Goal: Information Seeking & Learning: Compare options

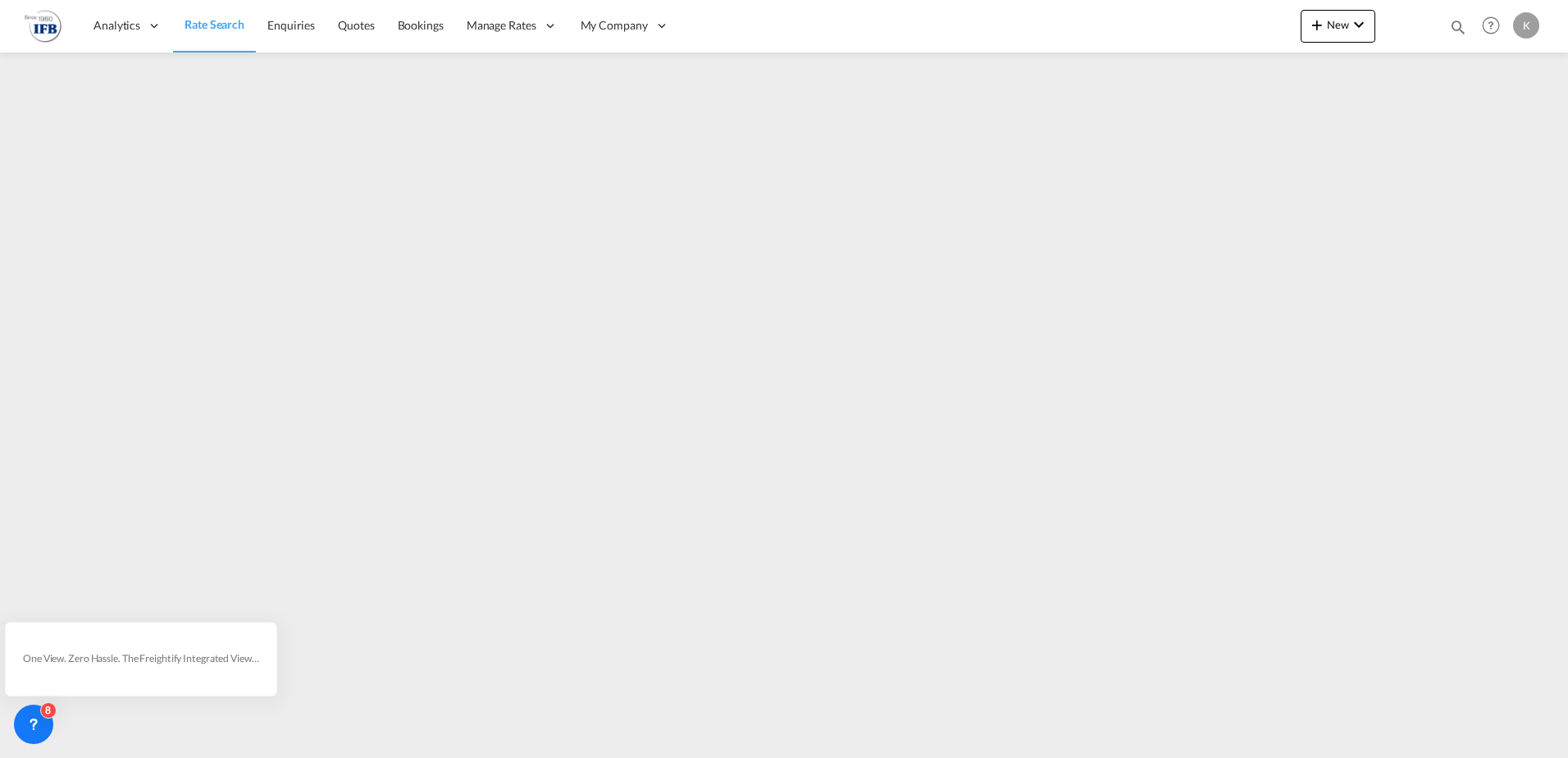
click at [194, 20] on span "Rate Search" at bounding box center [214, 25] width 60 height 14
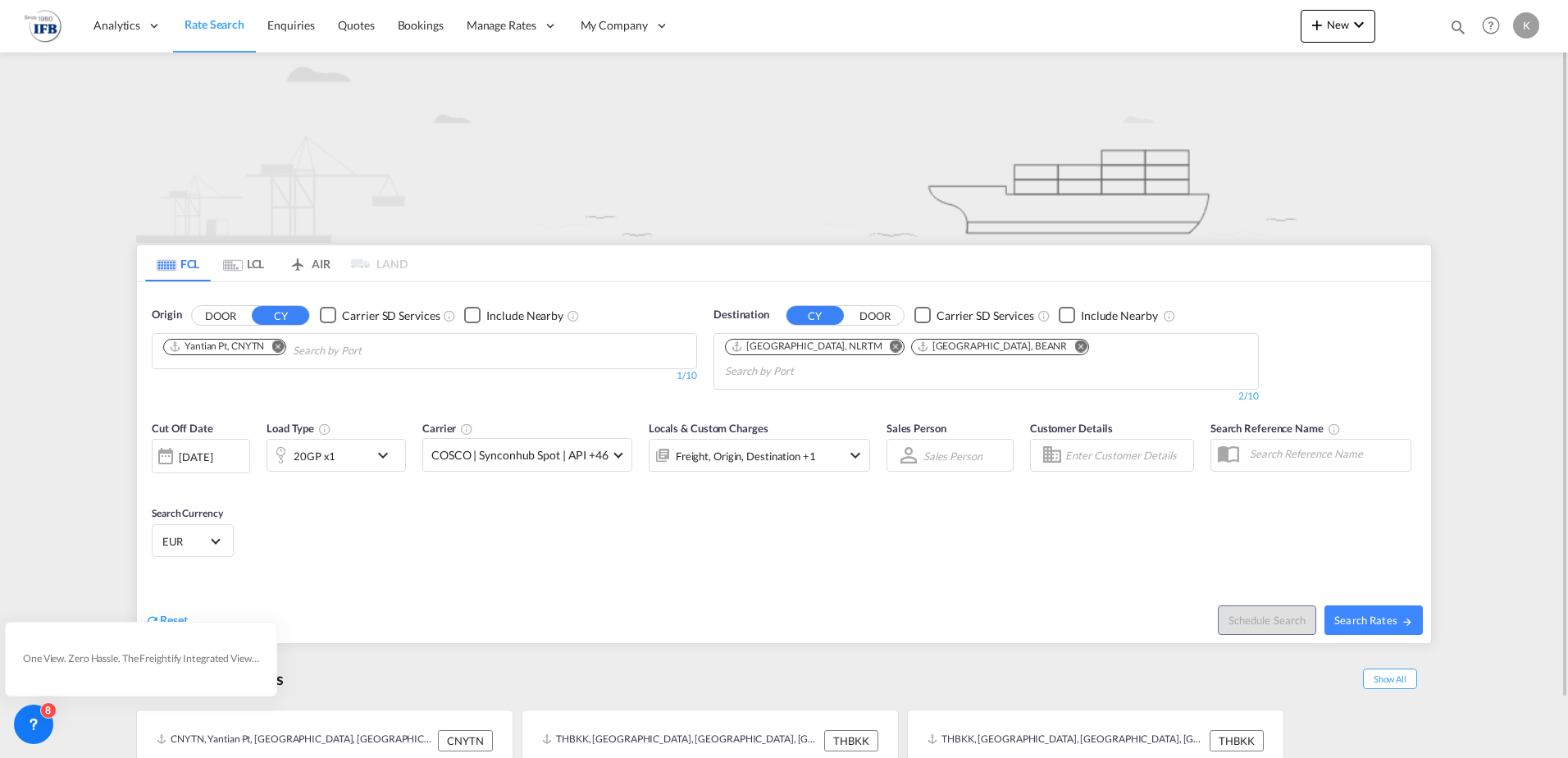
click at [258, 270] on md-tab-item "LCL" at bounding box center [243, 263] width 66 height 36
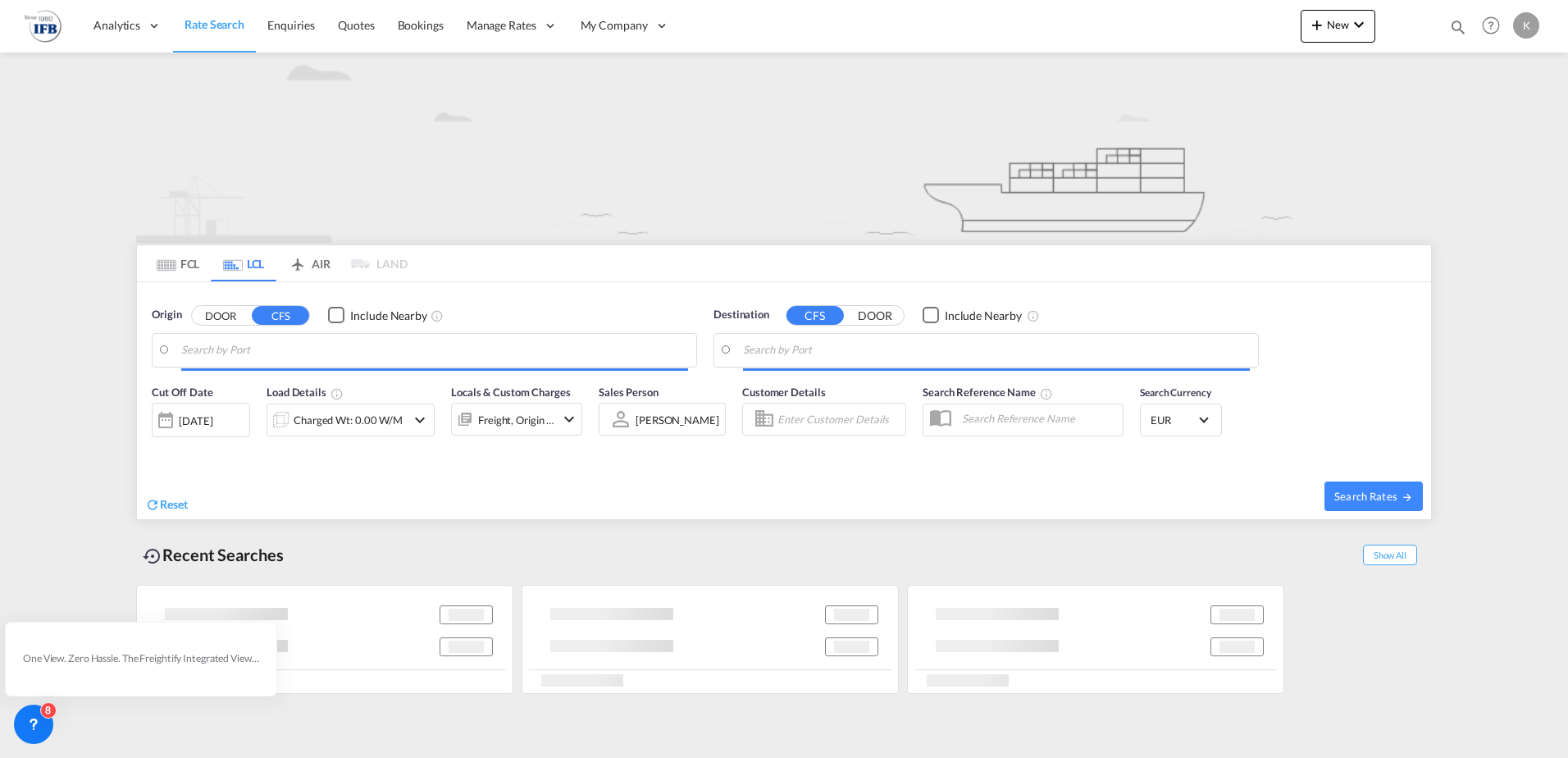
type input "Ningbo, ZJ, CNNGB"
type input "[GEOGRAPHIC_DATA], BEANR"
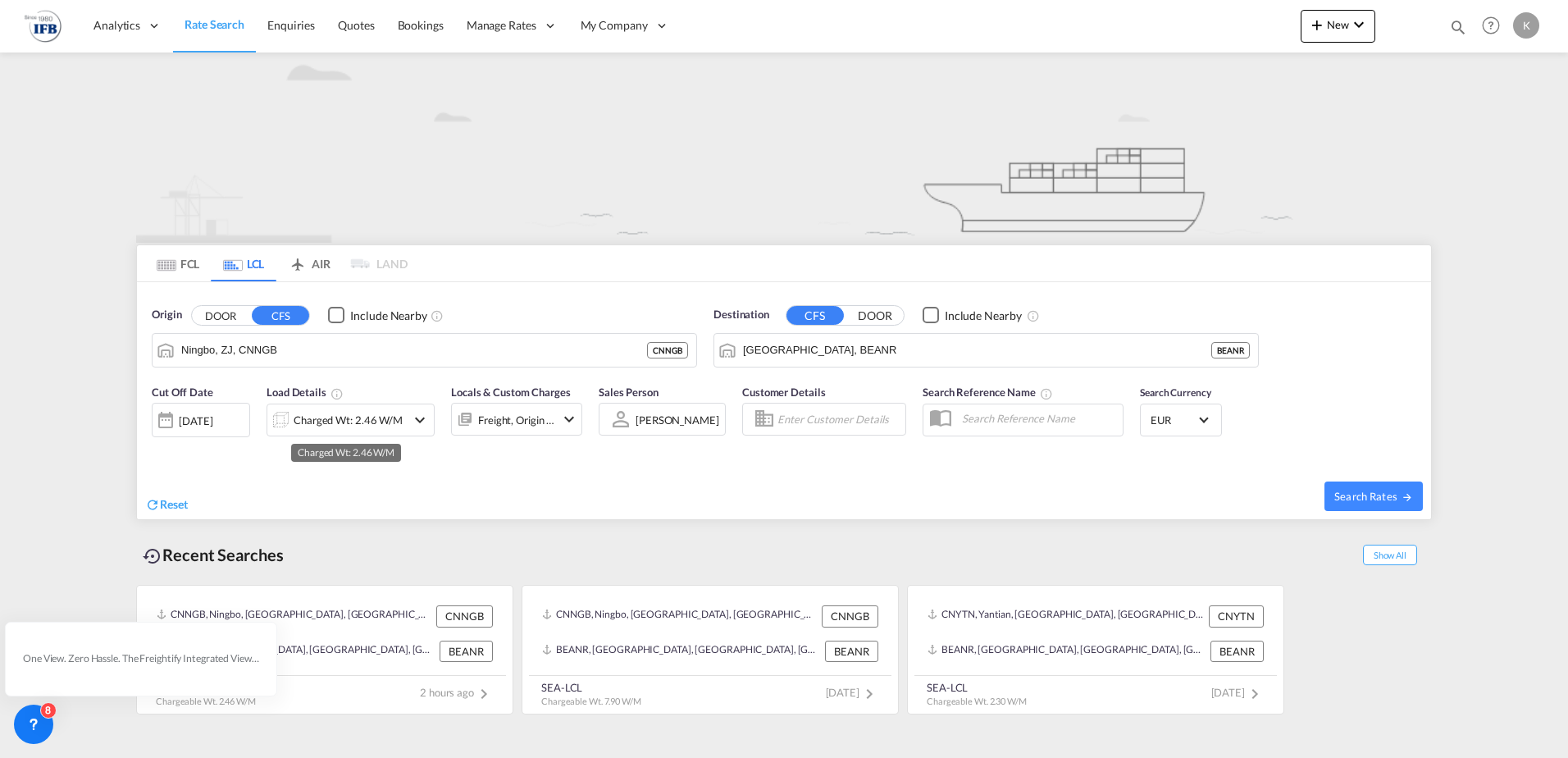
click at [389, 418] on div "Charged Wt: 2.46 W/M" at bounding box center [348, 420] width 109 height 23
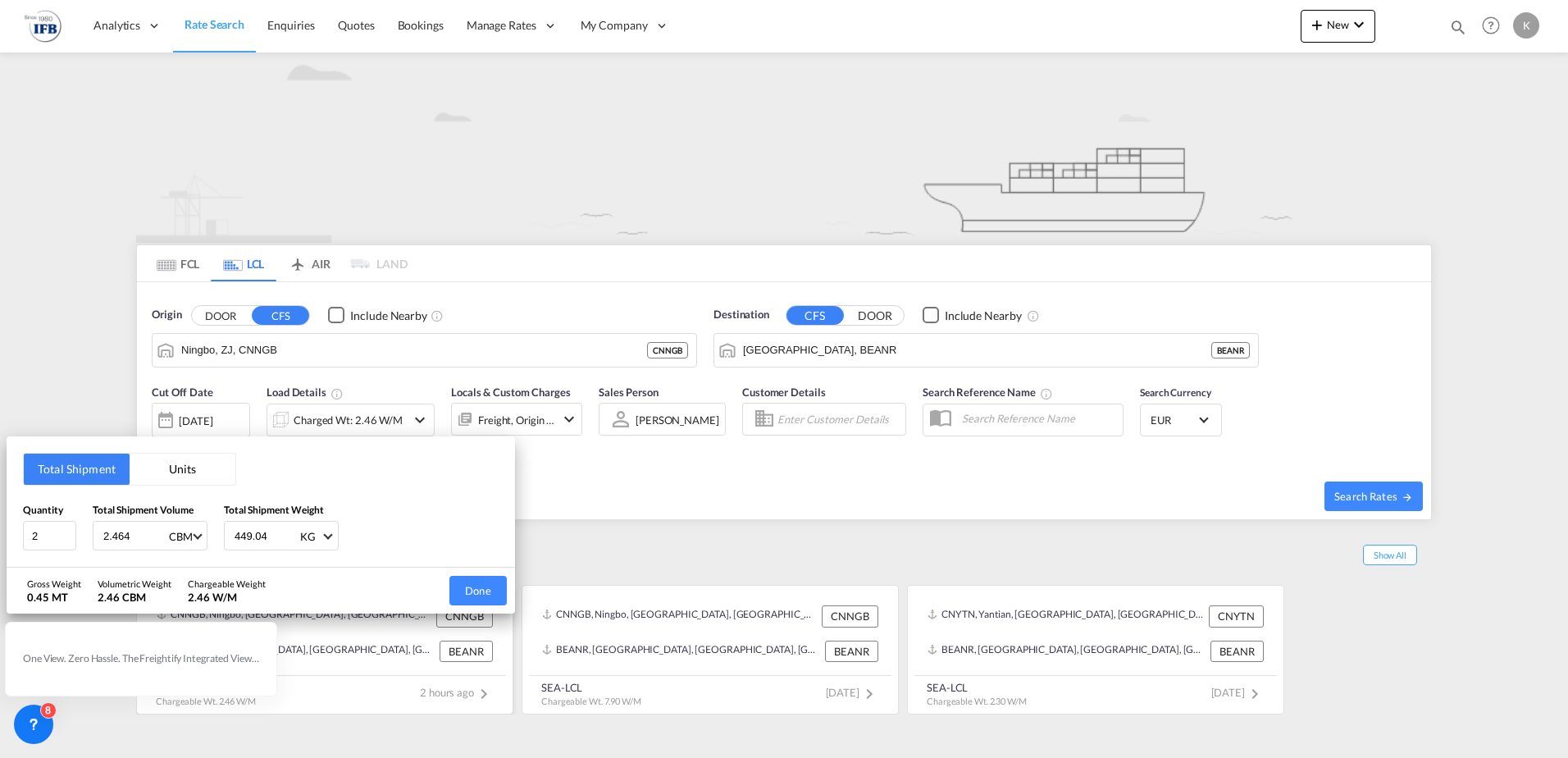
click at [479, 585] on button "Done" at bounding box center [477, 591] width 57 height 30
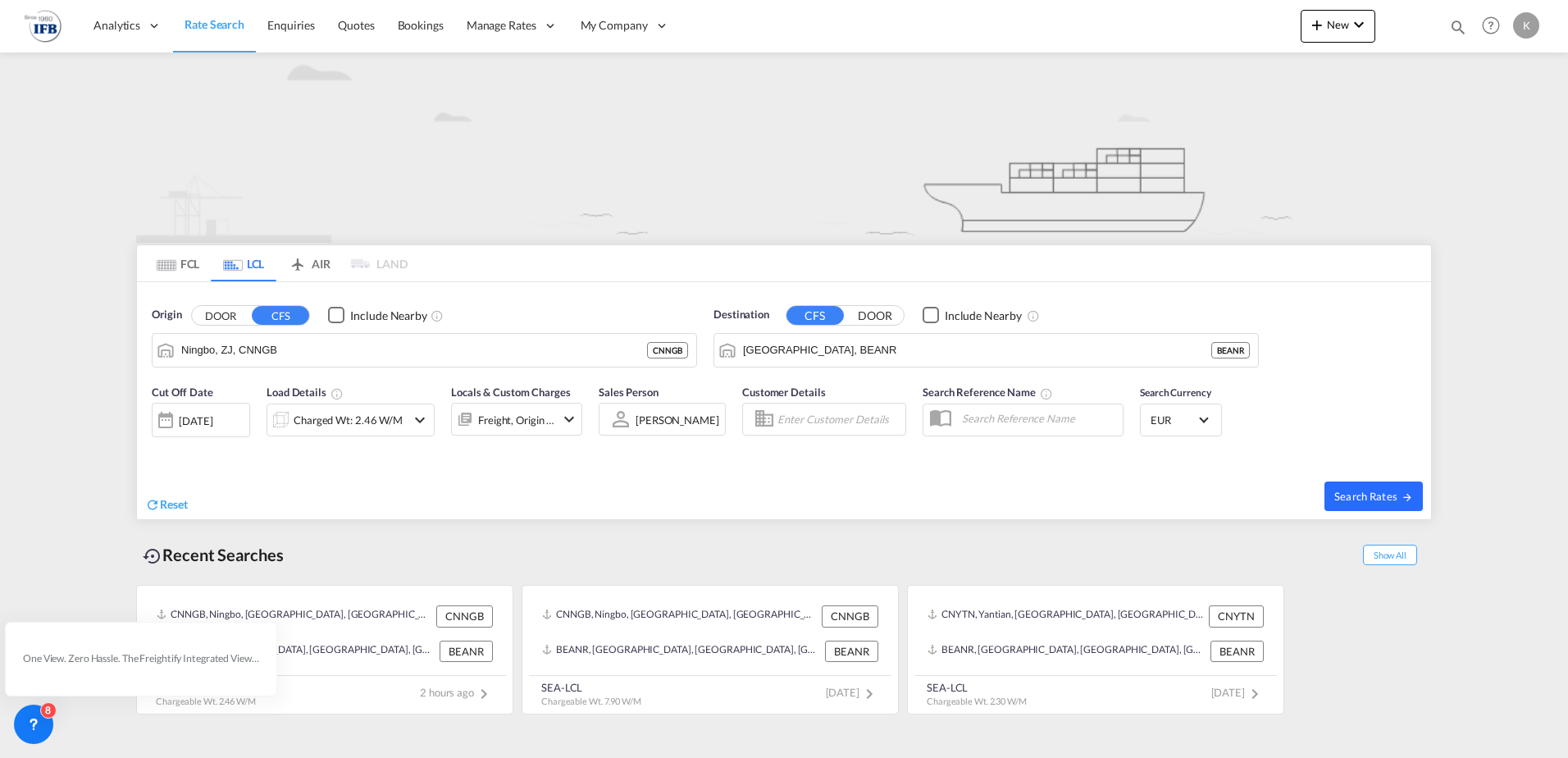
click at [1347, 498] on span "Search Rates" at bounding box center [1374, 496] width 79 height 13
type input "CNNGB to BEANR / [DATE]"
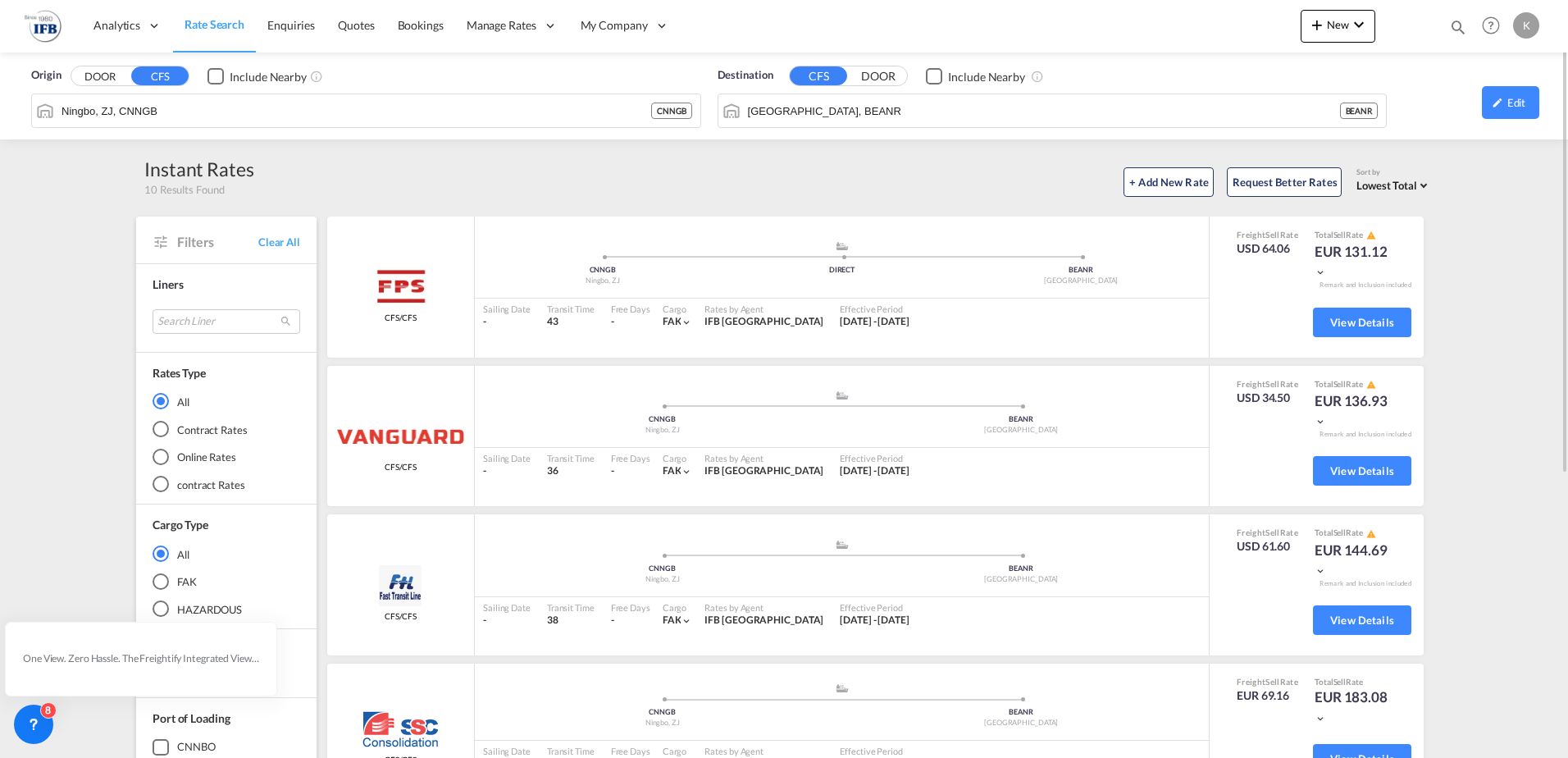
click at [1373, 187] on span "Lowest Total" at bounding box center [1386, 185] width 61 height 13
click at [1383, 142] on span "Lowest Freight" at bounding box center [1393, 144] width 69 height 13
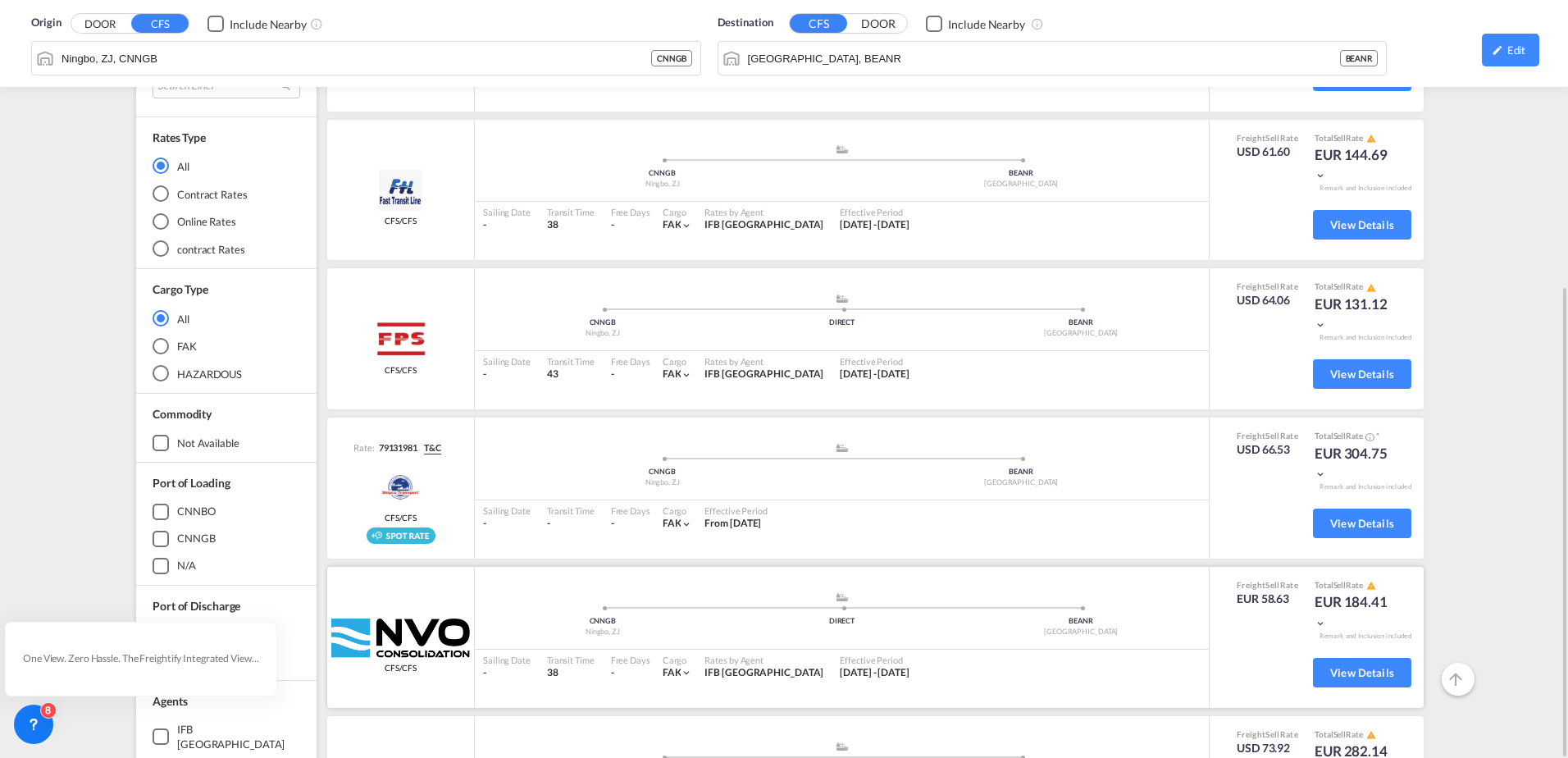
scroll to position [328, 0]
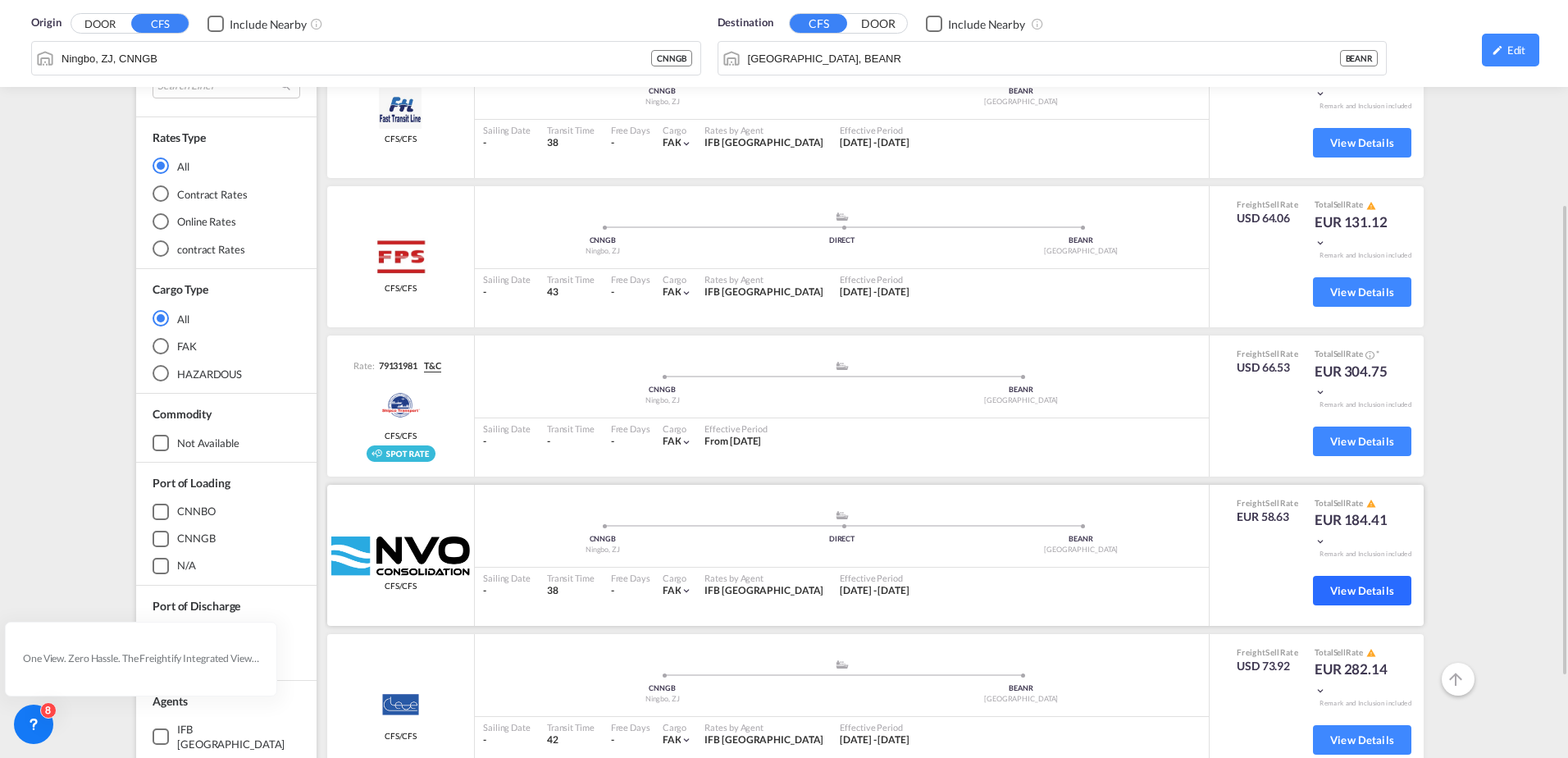
click at [1343, 594] on span "View Details" at bounding box center [1361, 590] width 64 height 13
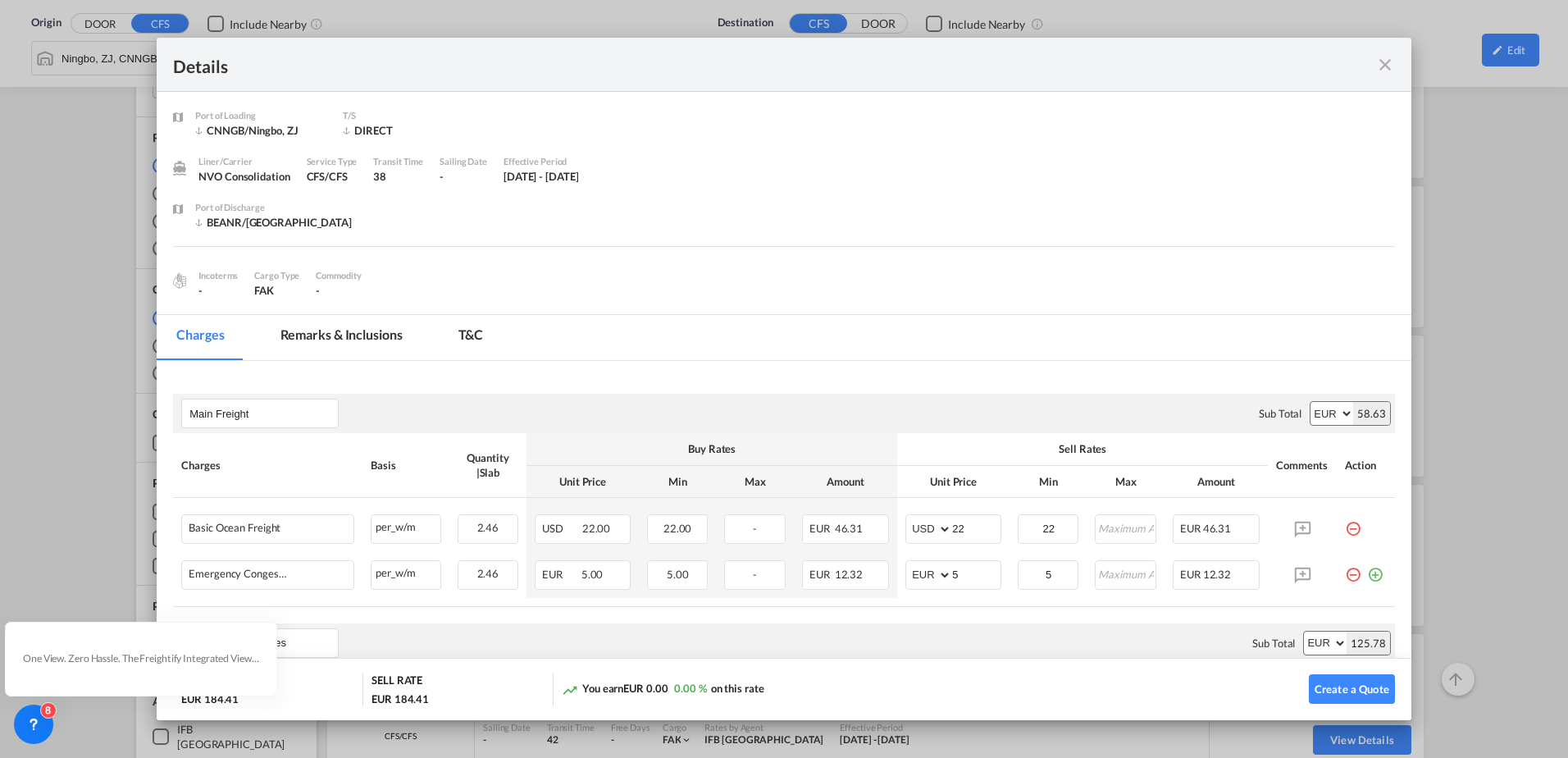
scroll to position [246, 0]
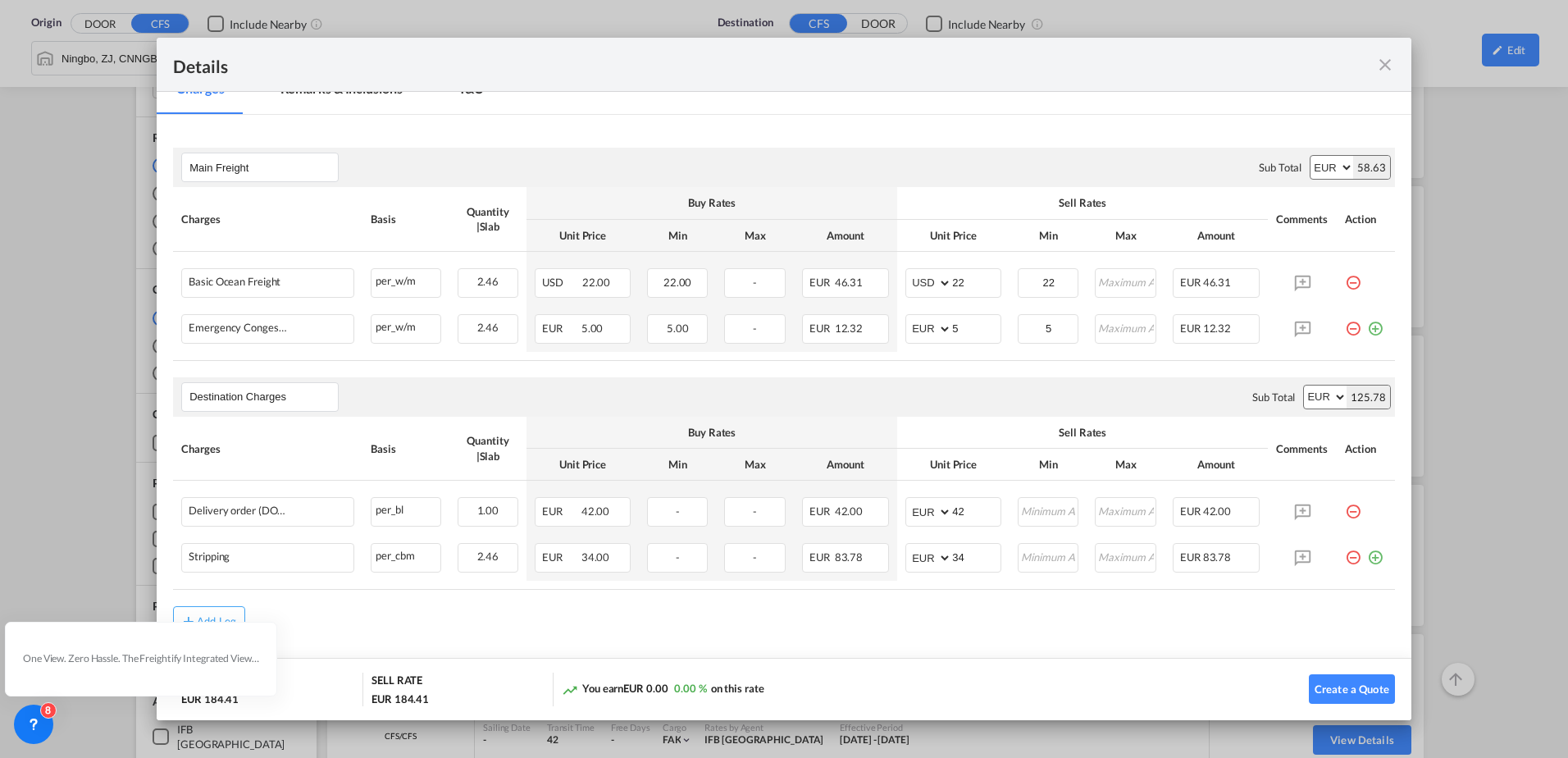
click at [1475, 273] on div "Details Port of [GEOGRAPHIC_DATA] CNNGB/Ningbo, ZJ T/S DIRECT Liner/Carrier NVO…" at bounding box center [784, 379] width 1568 height 758
click at [1396, 65] on div "Details" at bounding box center [784, 65] width 1255 height 55
click at [1380, 69] on md-icon "icon-close fg-AAA8AD m-0 cursor" at bounding box center [1385, 65] width 19 height 19
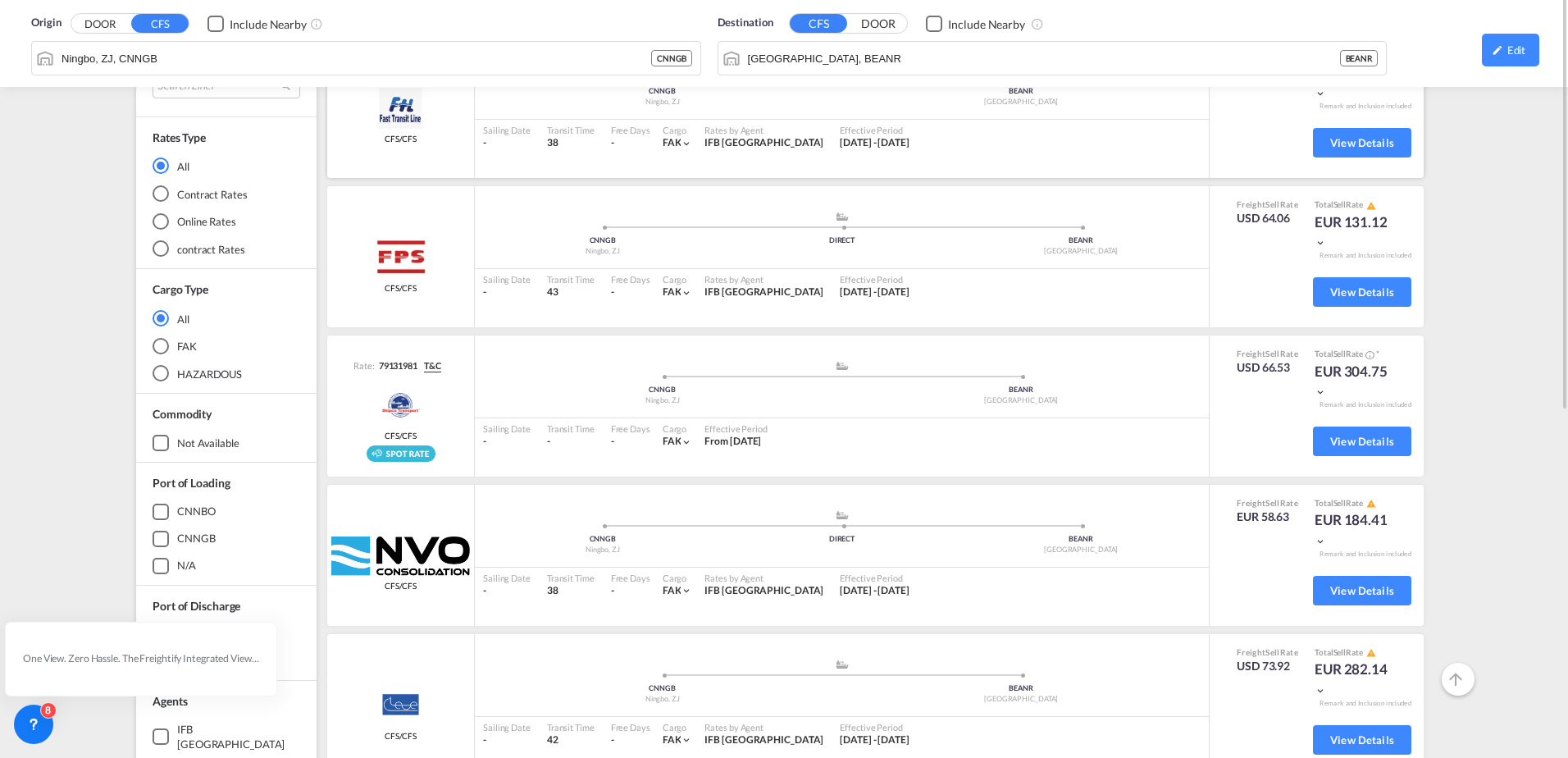
scroll to position [0, 0]
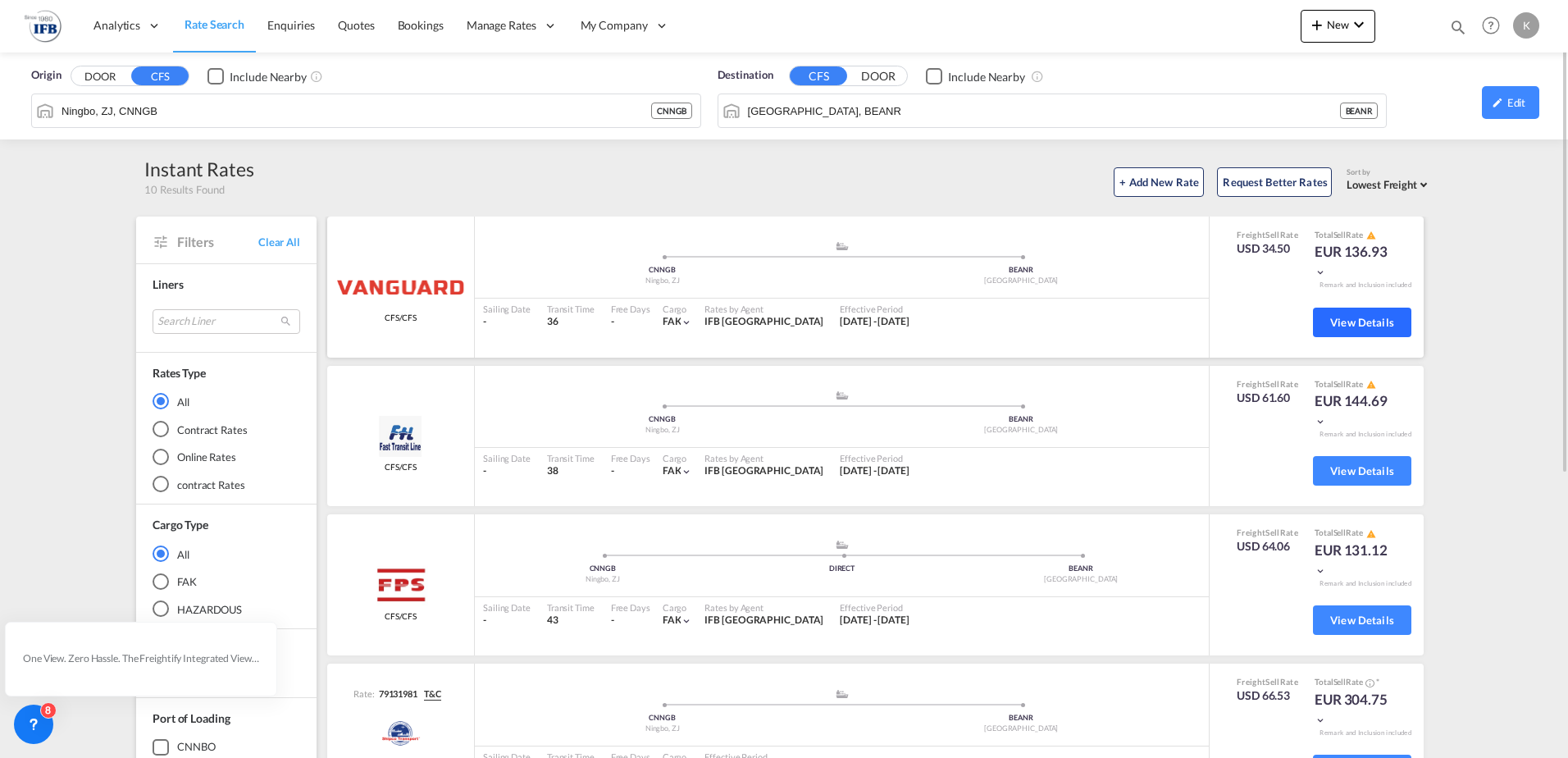
click at [1332, 321] on span "View Details" at bounding box center [1361, 322] width 64 height 13
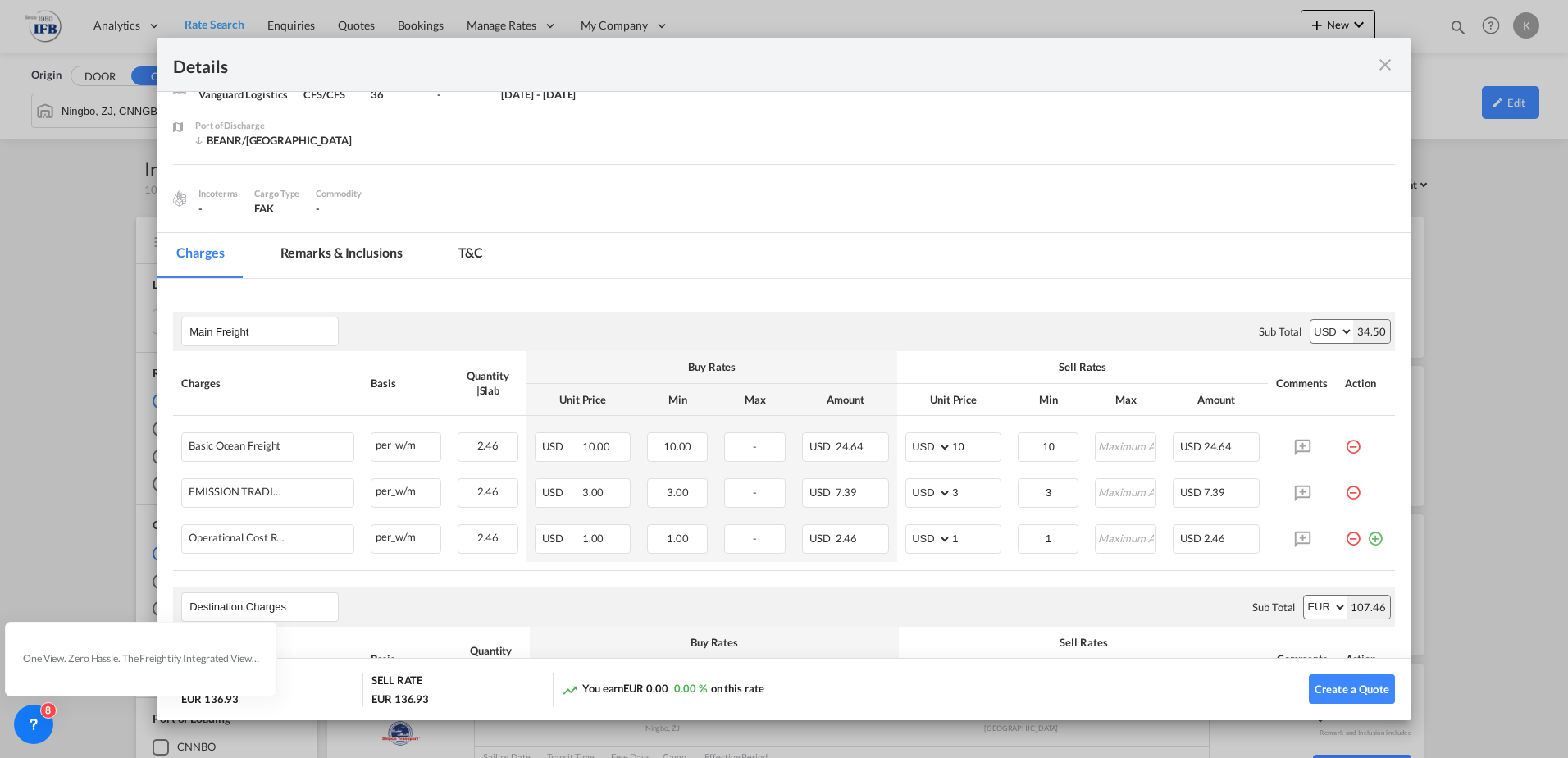
scroll to position [164, 0]
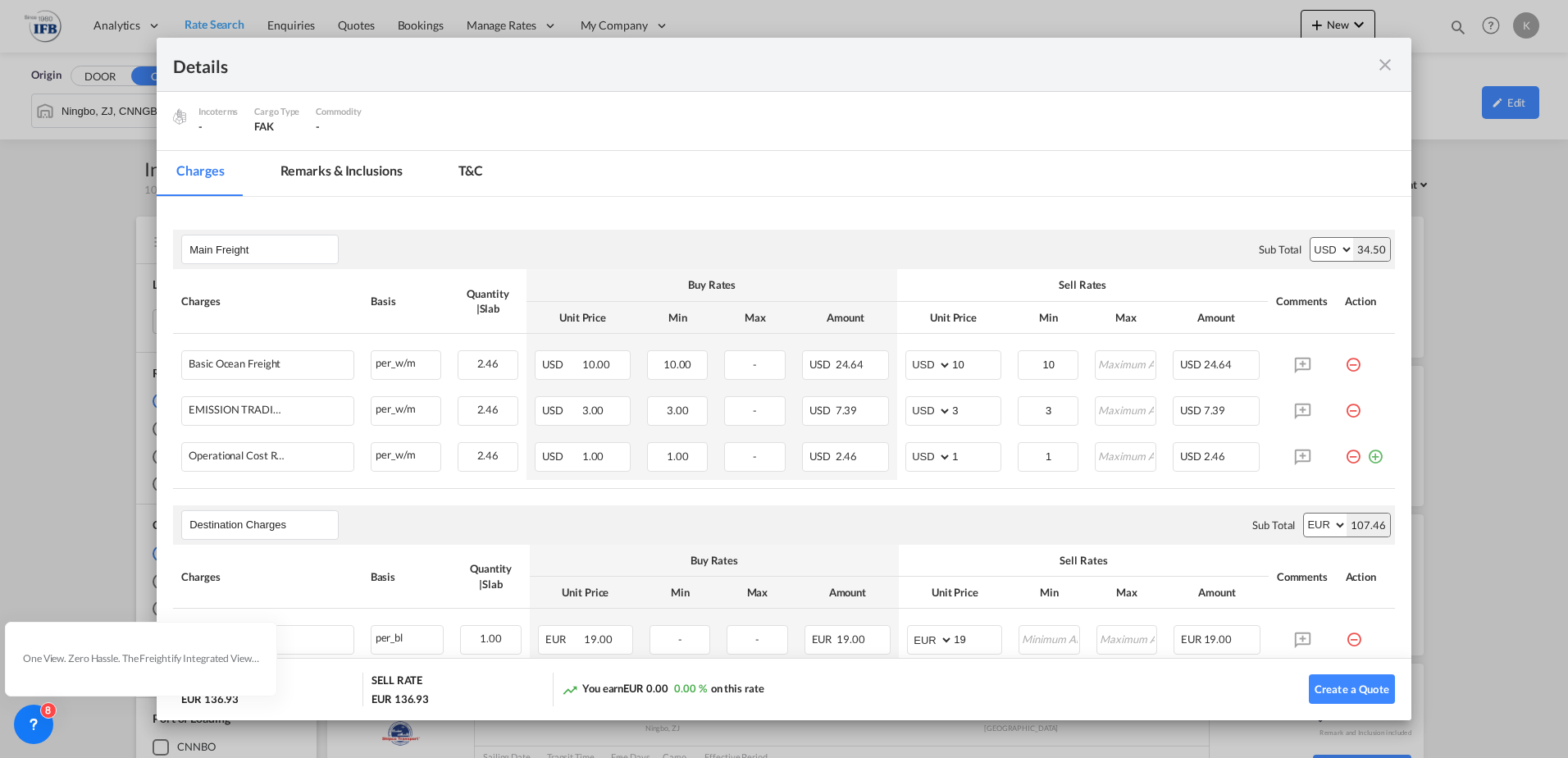
click at [1390, 58] on md-icon "icon-close fg-AAA8AD m-0 cursor" at bounding box center [1385, 65] width 19 height 19
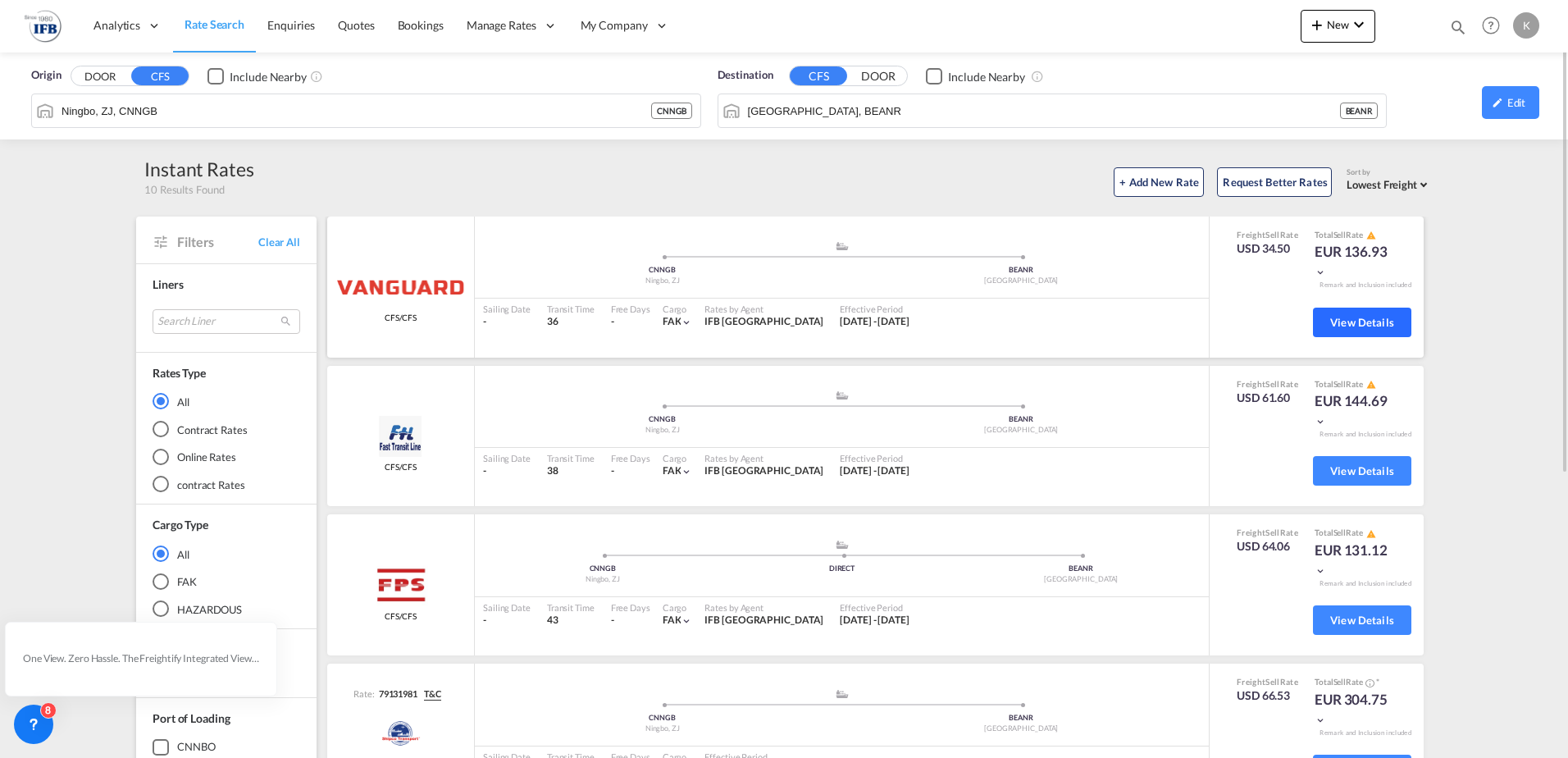
click at [1349, 326] on span "View Details" at bounding box center [1361, 322] width 64 height 13
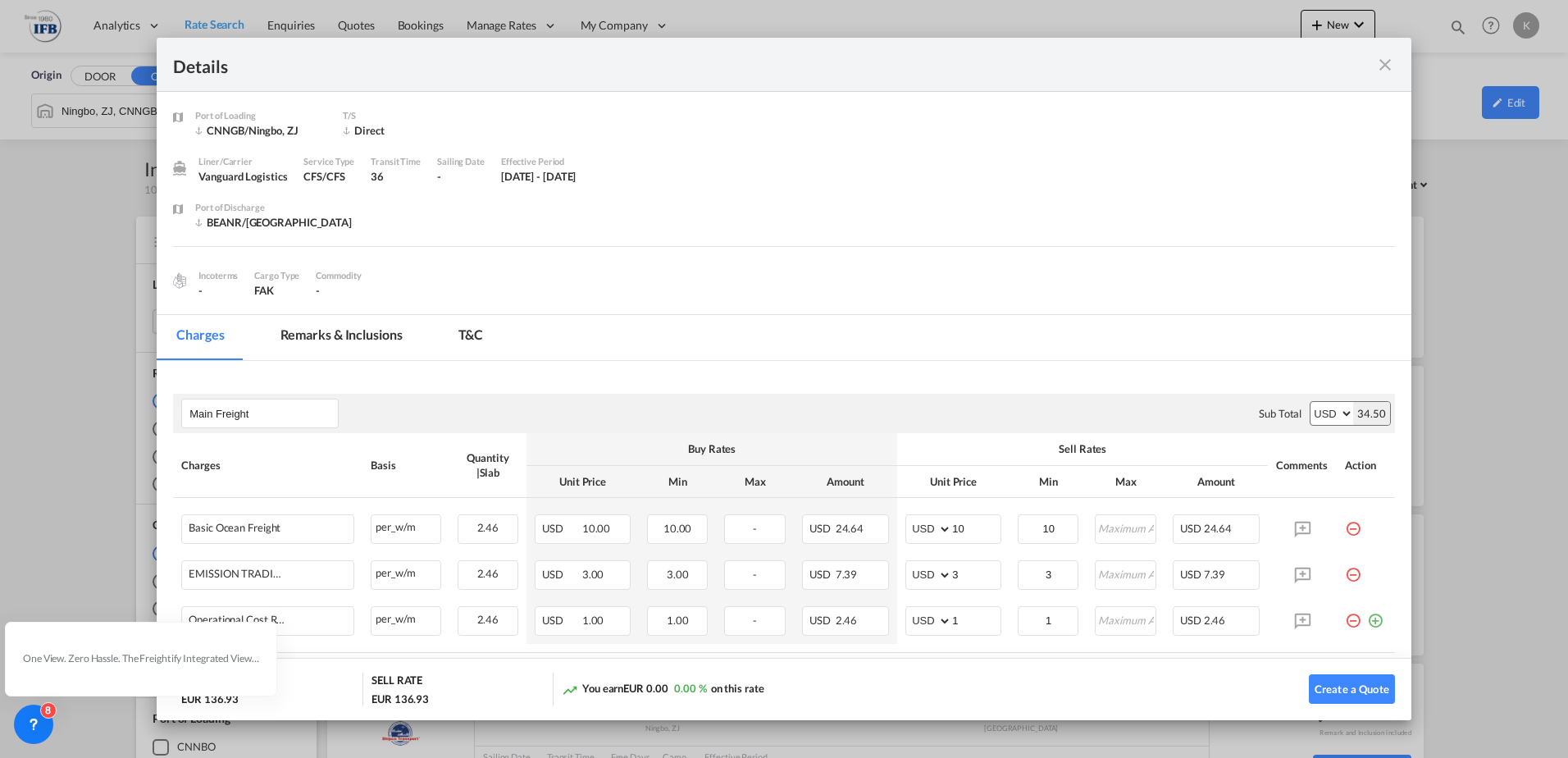
click at [715, 361] on md-tabs-canvas "Charges Remarks & Inclusions T&C Charges Remarks & Inclusions T&C" at bounding box center [784, 337] width 1255 height 45
